Goal: Task Accomplishment & Management: Use online tool/utility

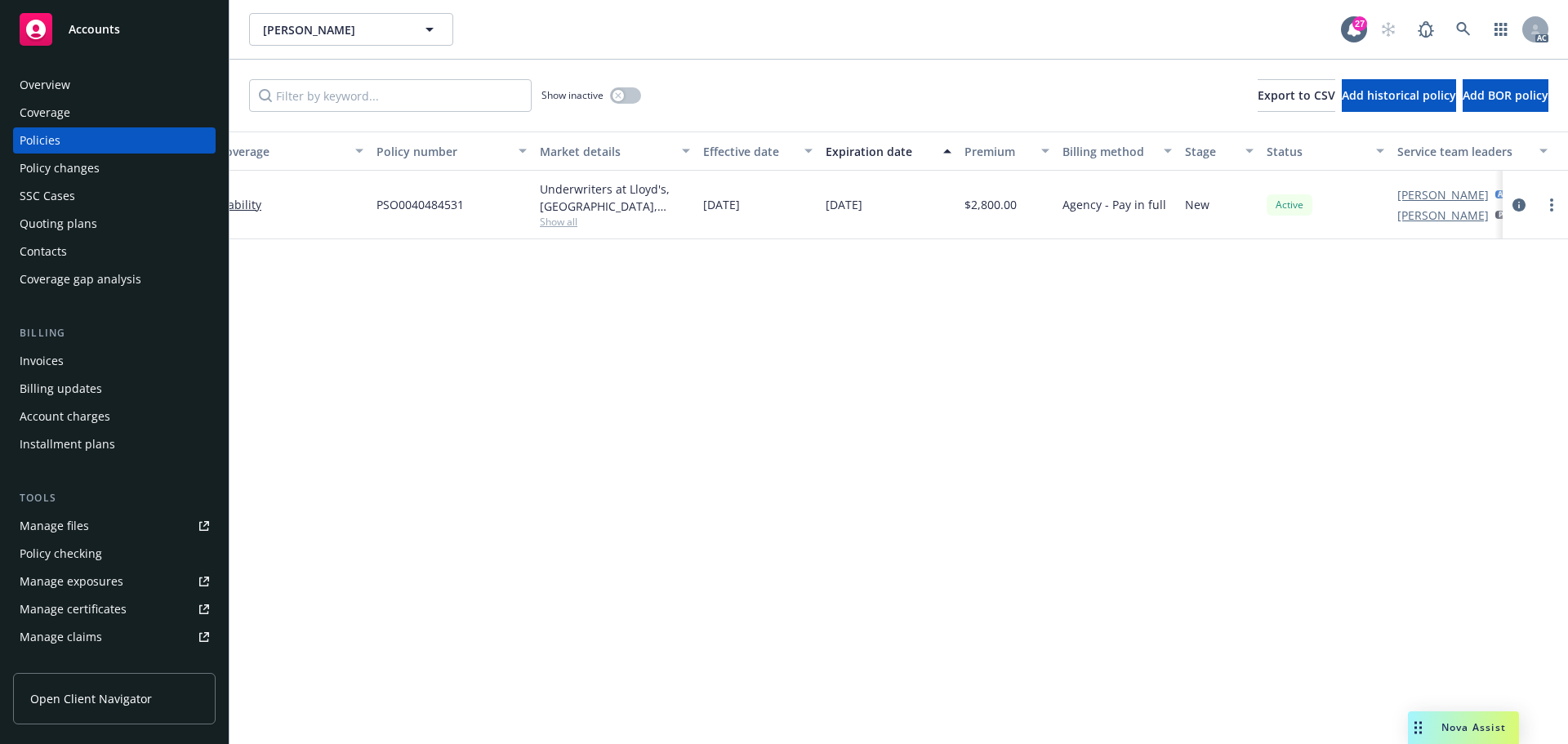
scroll to position [0, 202]
click at [1416, 725] on icon "Drag to move" at bounding box center [1418, 729] width 8 height 14
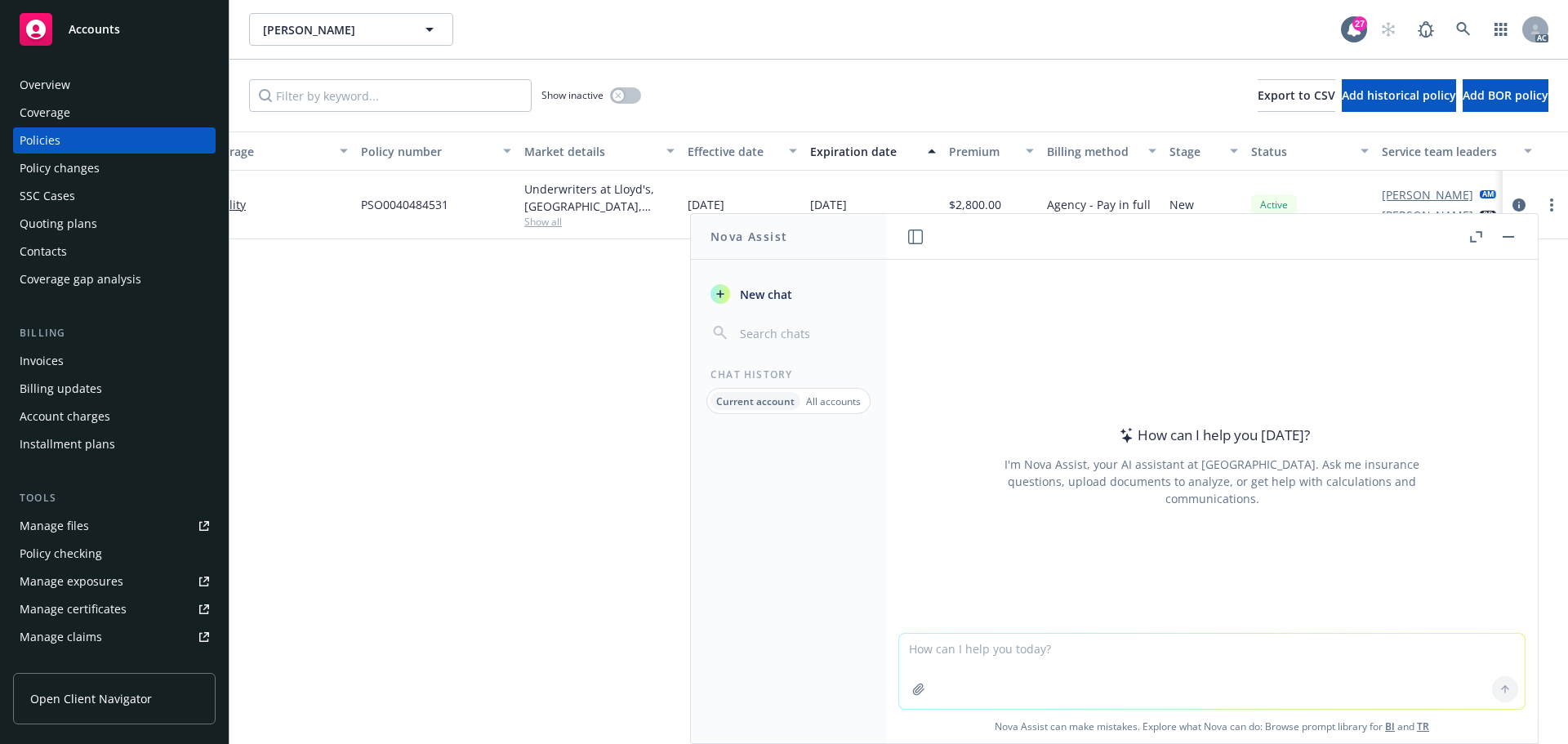
click at [1031, 662] on textarea at bounding box center [1212, 672] width 625 height 75
paste textarea "this case is not assigned the AC, we used on behalf of Lacy Lipetzky signature …"
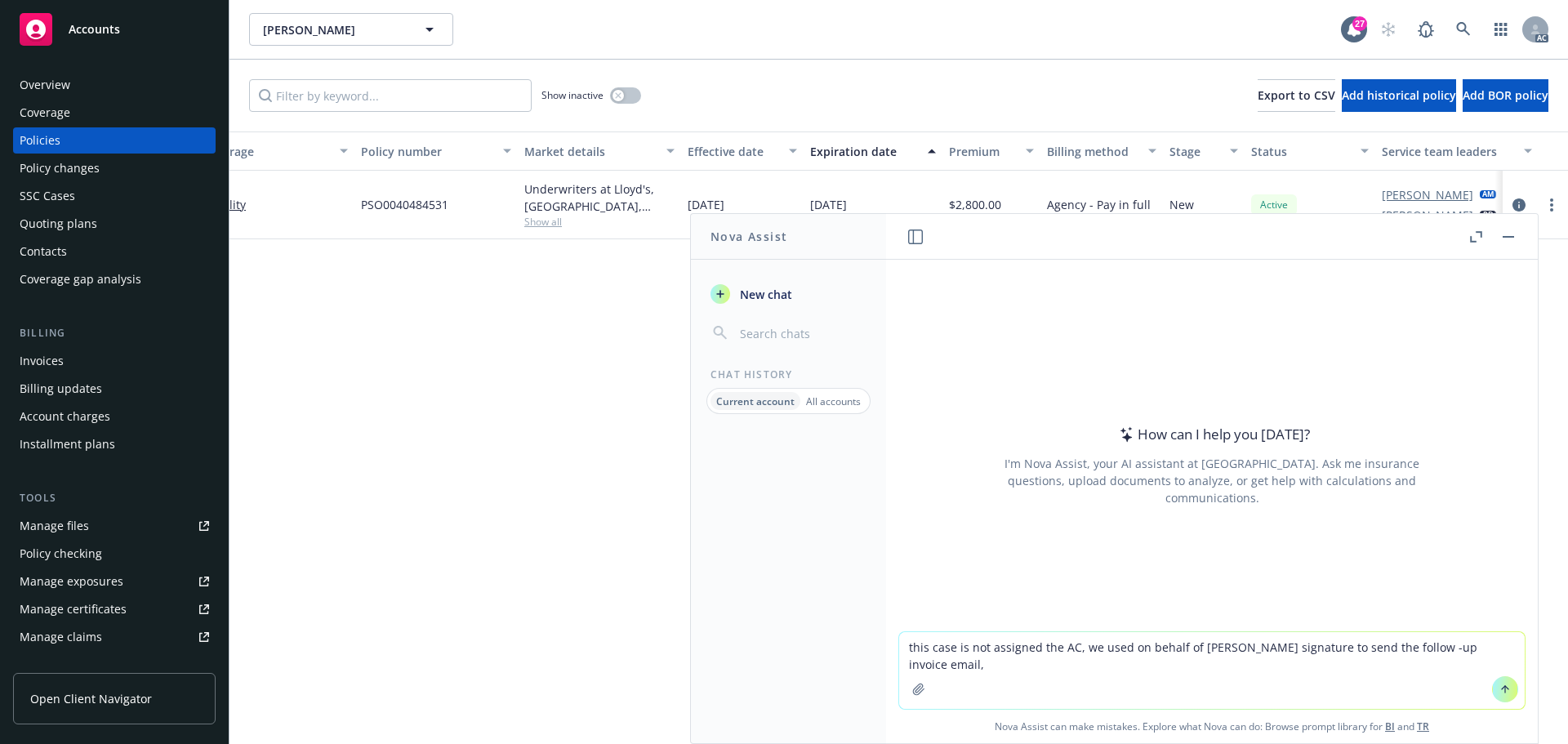
click at [904, 648] on textarea "this case is not assigned the AC, we used on behalf of Lacy Lipetzky signature …" at bounding box center [1212, 671] width 625 height 77
type textarea "revise this case is not assigned the AC, we used on behalf of Lacy Lipetzky sig…"
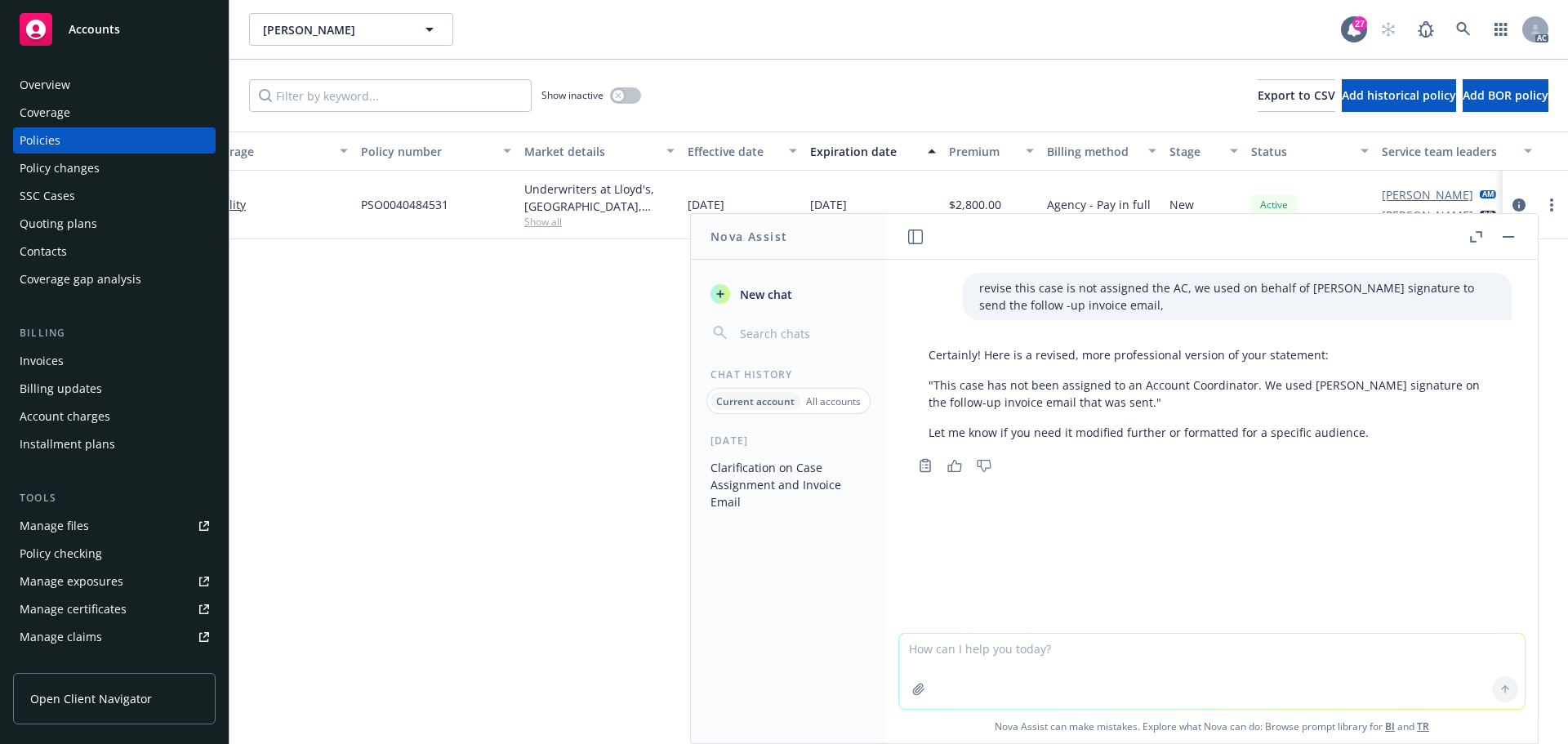
drag, startPoint x: 1142, startPoint y: 402, endPoint x: 928, endPoint y: 382, distance: 214.9
click at [928, 382] on div "Certainly! Here is a revised, more professional version of your statement: "Thi…" at bounding box center [1212, 394] width 599 height 108
copy p ""This case has not been assigned to an Account Coordinator. We used Lacy Lipetz…"
click at [1004, 657] on textarea at bounding box center [1212, 672] width 625 height 75
paste textarea "This case has not been assigned to an AC. We used Saly Zhou on behalf of Lacy L…"
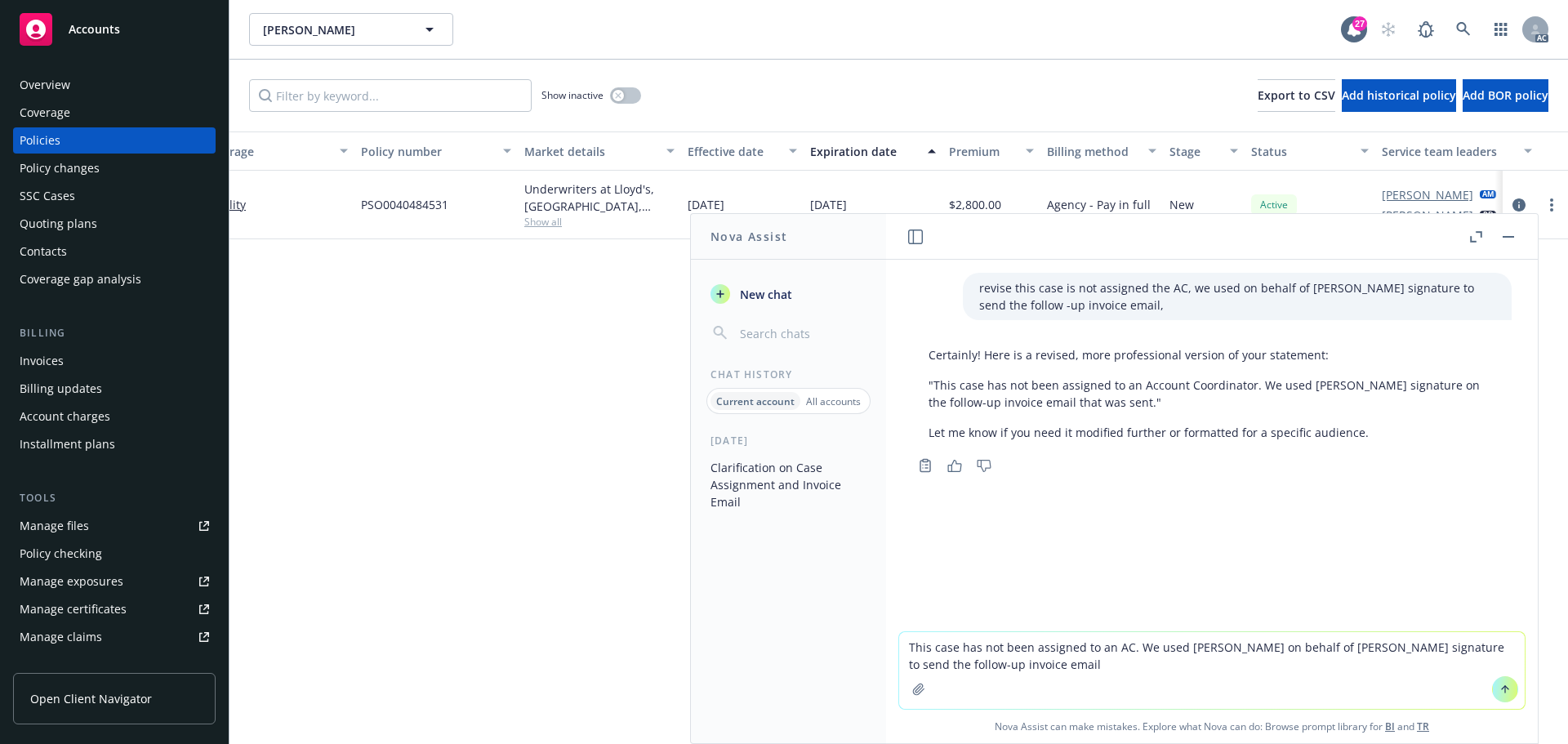
click at [908, 645] on textarea "This case has not been assigned to an AC. We used Saly Zhou on behalf of Lacy L…" at bounding box center [1212, 671] width 625 height 77
click at [904, 645] on textarea "This case has not been assigned to an AC. We used Saly Zhou on behalf of Lacy L…" at bounding box center [1212, 671] width 625 height 77
type textarea "revise This case has not been assigned to an AC. We used Saly Zhou on behalf of…"
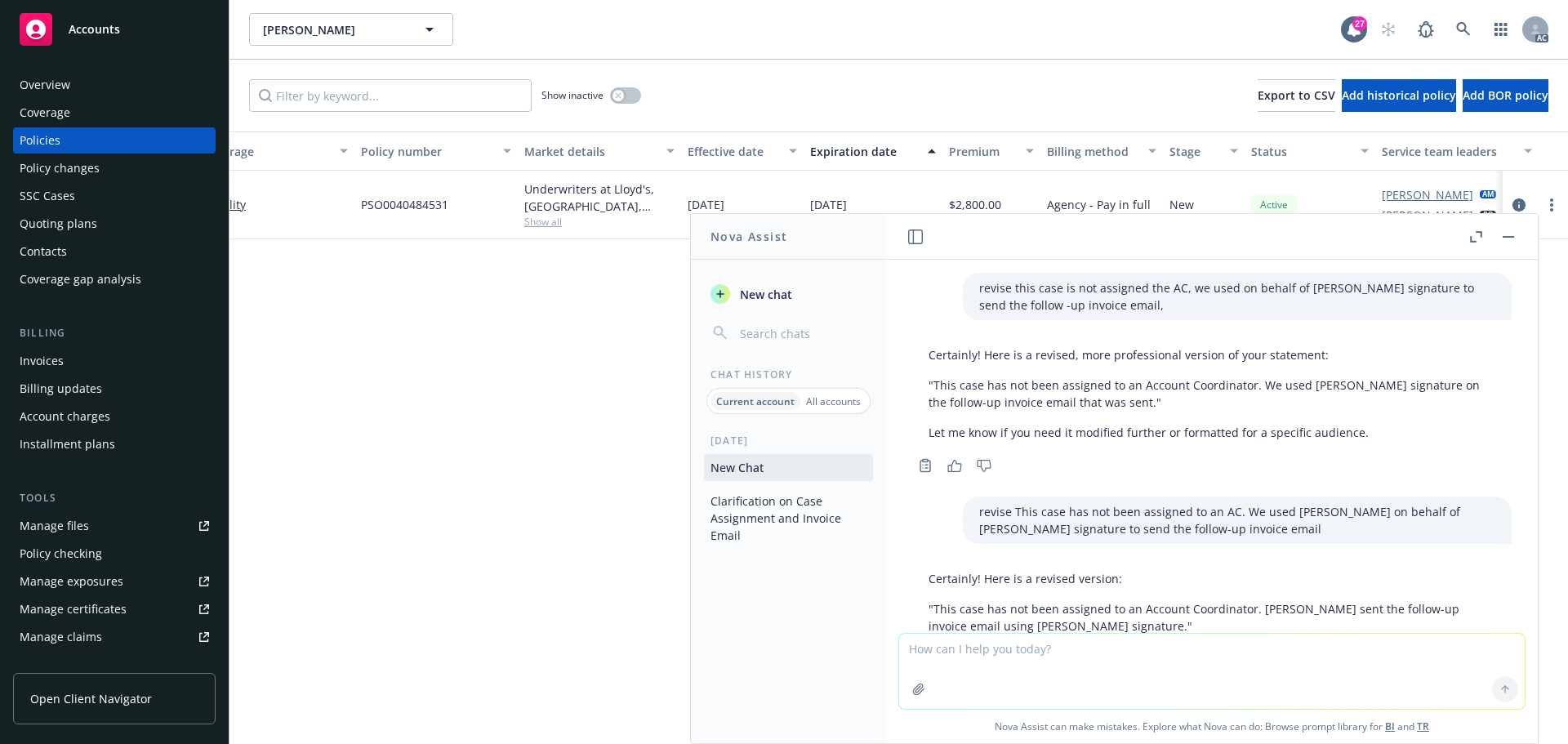
scroll to position [107, 0]
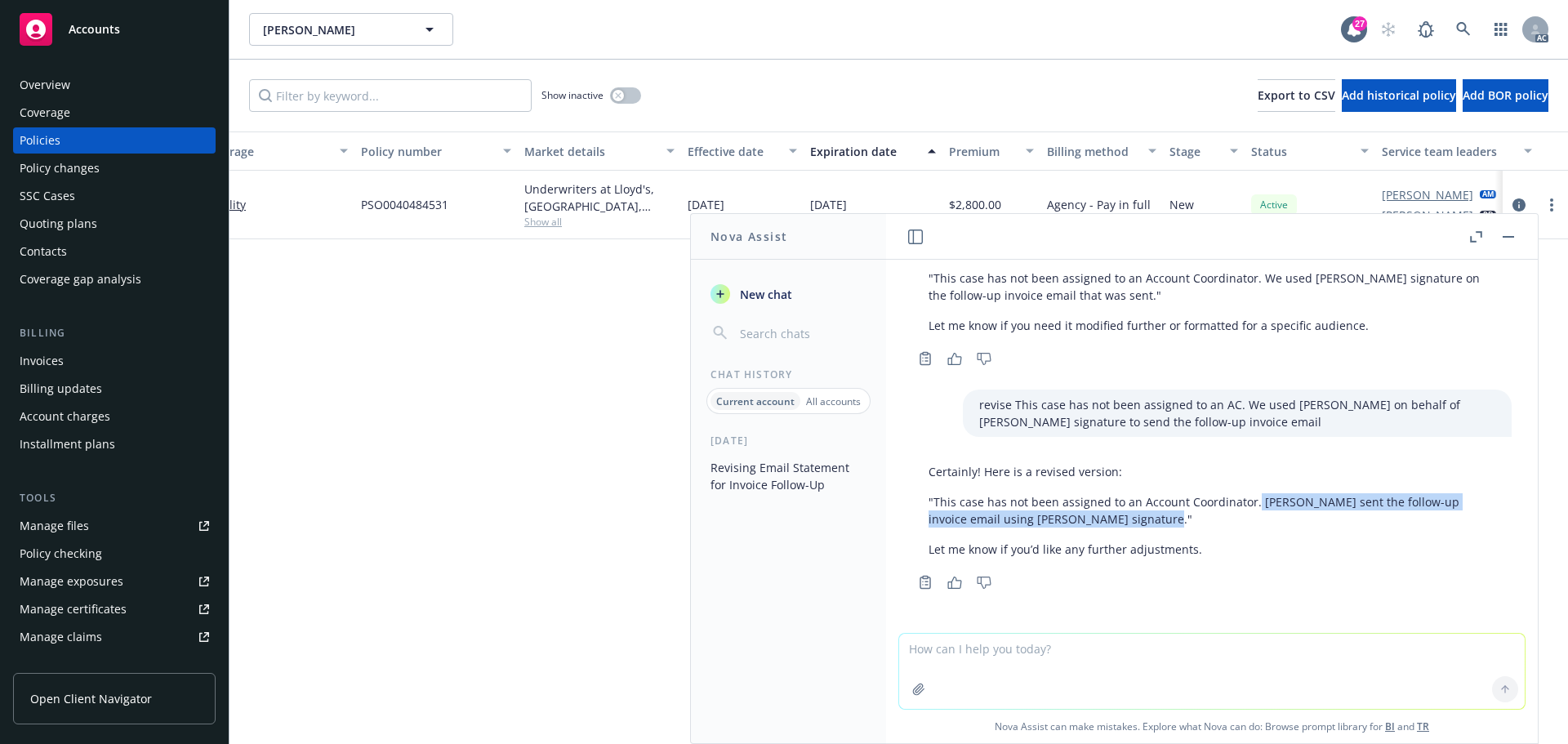
drag, startPoint x: 1252, startPoint y: 504, endPoint x: 1261, endPoint y: 530, distance: 27.5
click at [1261, 530] on div "Certainly! Here is a revised version: "This case has not been assigned to an Ac…" at bounding box center [1212, 510] width 599 height 108
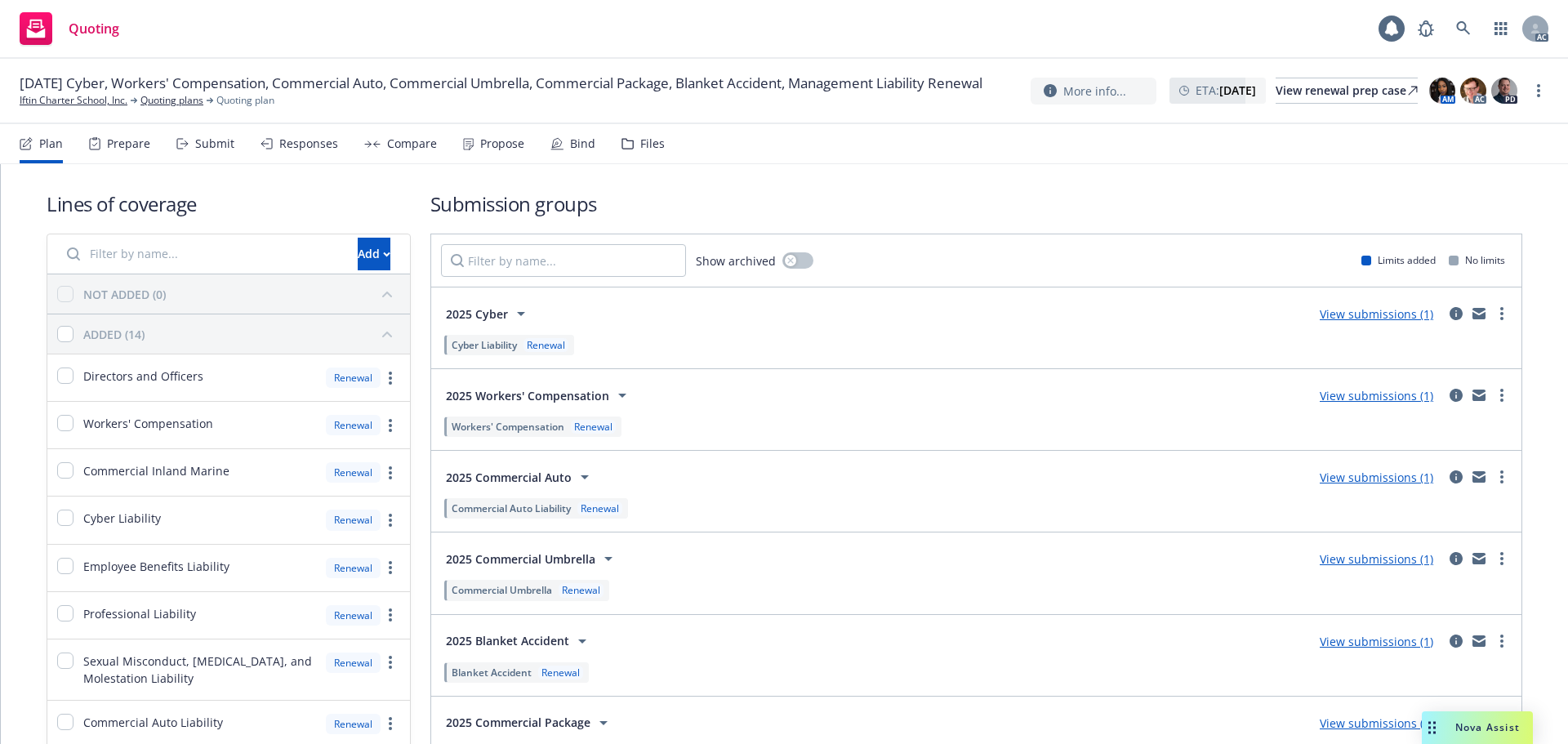
click at [537, 137] on div "Plan Prepare Submit Responses Compare Propose Bind Files" at bounding box center [342, 144] width 646 height 40
click at [489, 148] on div "Propose" at bounding box center [503, 144] width 44 height 14
